Goal: Task Accomplishment & Management: Complete application form

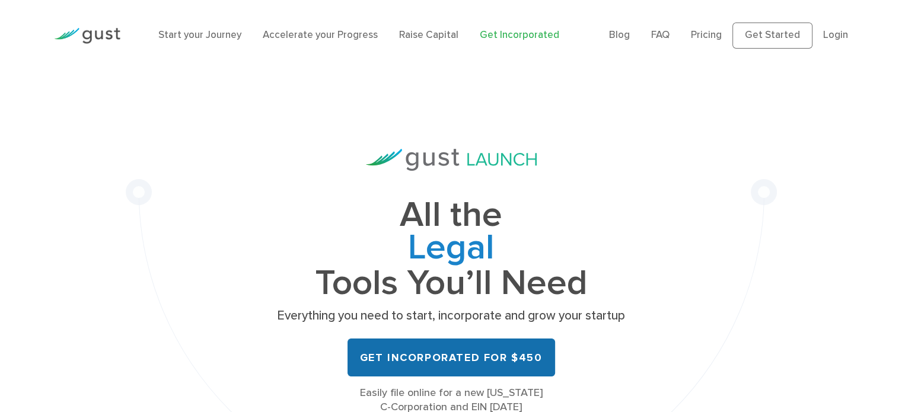
click at [394, 356] on link "Get Incorporated for $450" at bounding box center [452, 358] width 208 height 38
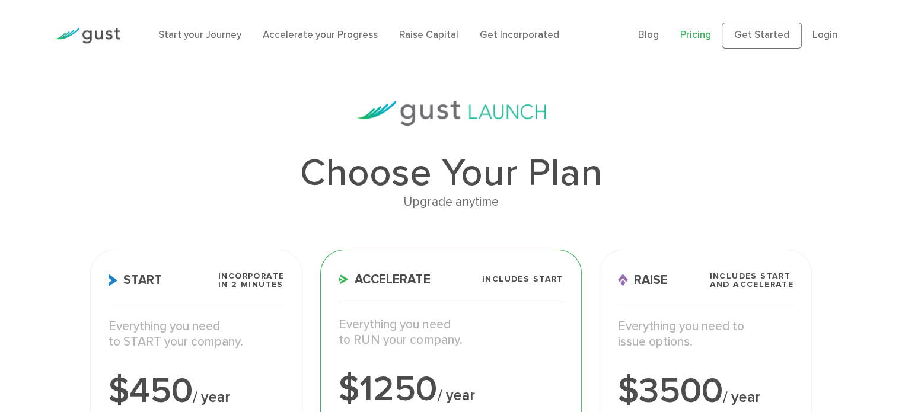
click at [566, 191] on h1 "Choose Your Plan" at bounding box center [451, 173] width 722 height 38
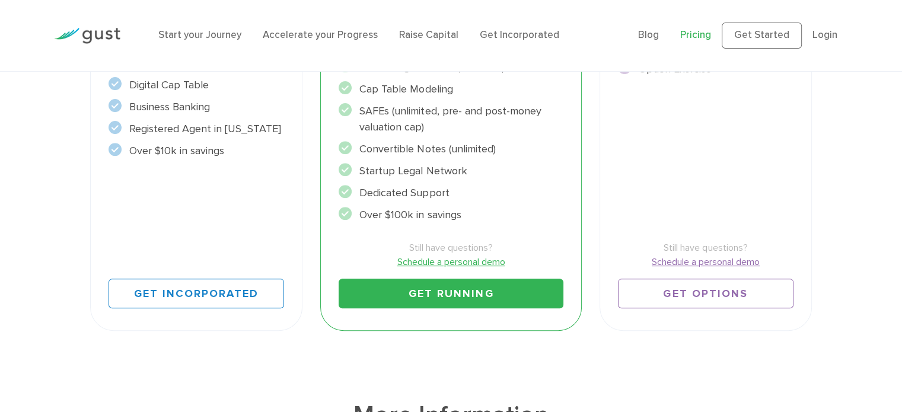
scroll to position [451, 0]
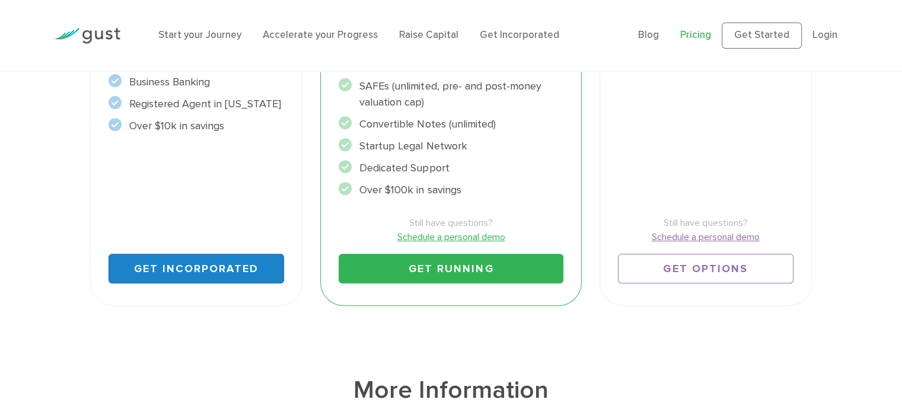
click at [246, 268] on link "Get Incorporated" at bounding box center [197, 269] width 176 height 30
